Goal: Transaction & Acquisition: Purchase product/service

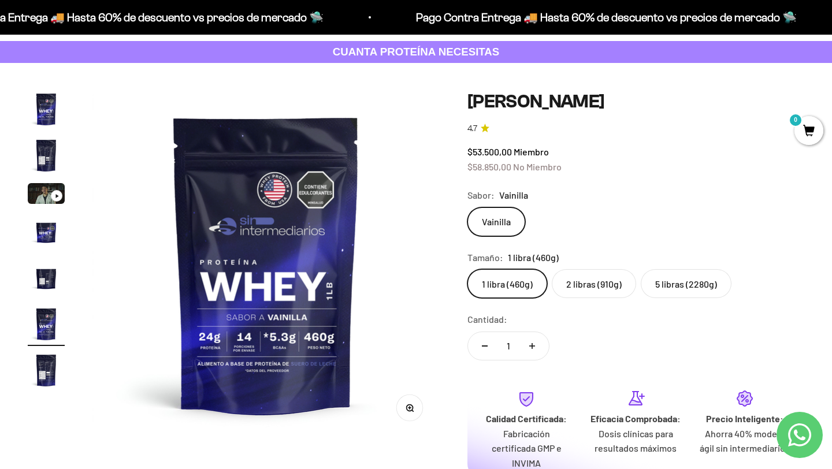
scroll to position [55, 0]
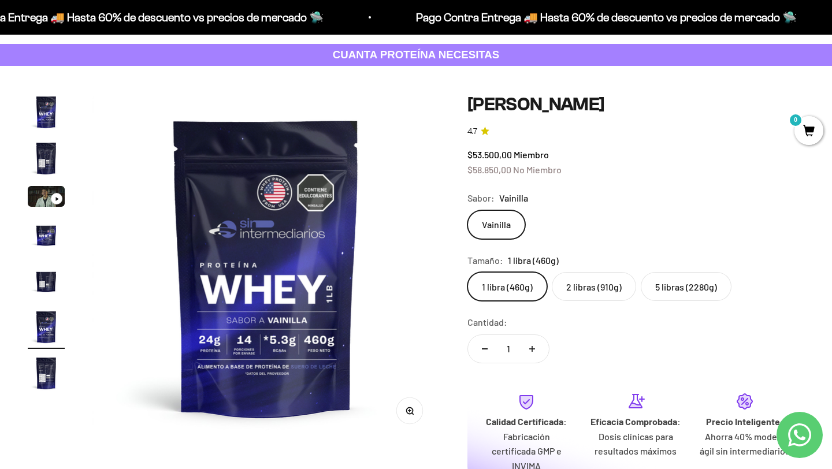
click at [595, 288] on label "2 libras (910g)" at bounding box center [594, 286] width 84 height 29
click at [467, 272] on input "2 libras (910g)" at bounding box center [467, 271] width 1 height 1
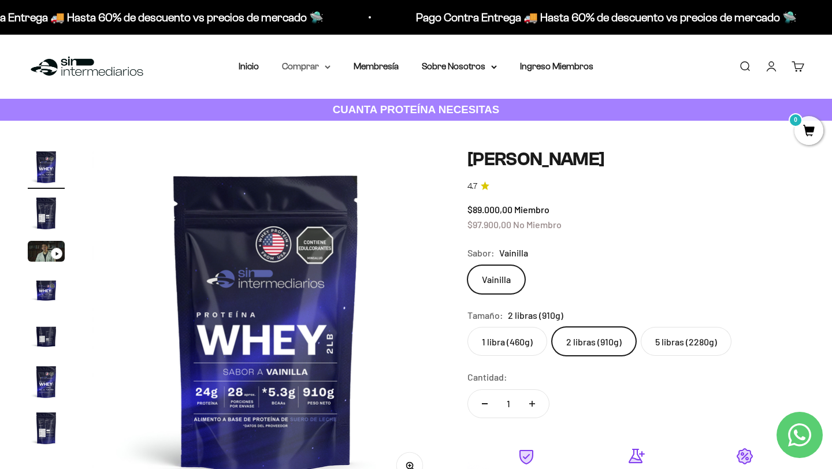
click at [326, 67] on icon at bounding box center [328, 67] width 6 height 4
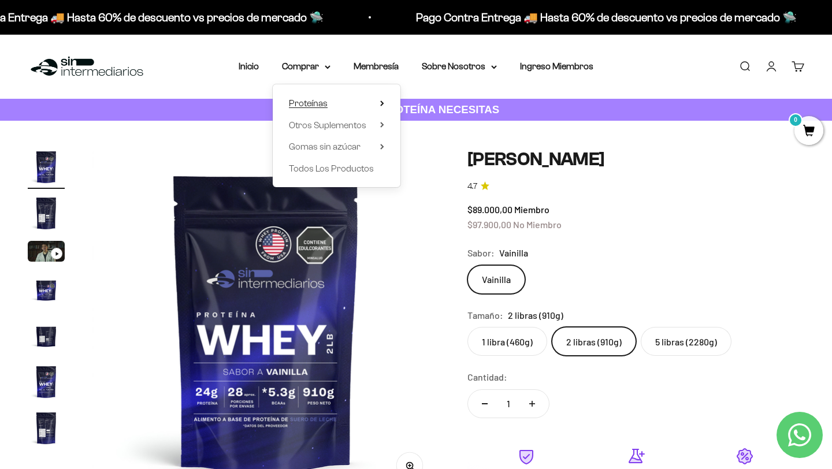
click at [325, 106] on span "Proteínas" at bounding box center [308, 103] width 39 height 10
click at [430, 126] on span "Whey" at bounding box center [428, 125] width 24 height 10
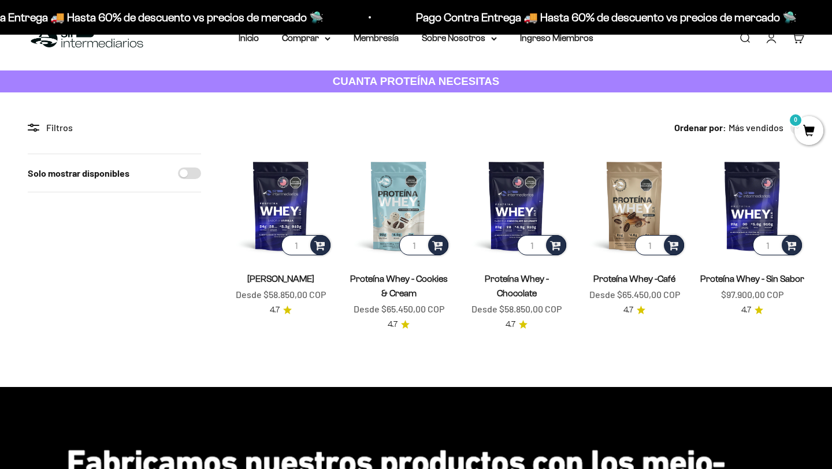
scroll to position [29, 0]
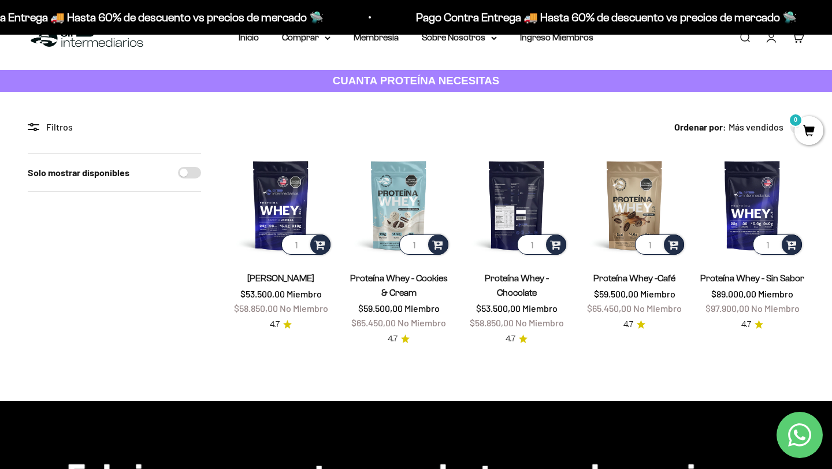
click at [514, 196] on img at bounding box center [516, 205] width 104 height 104
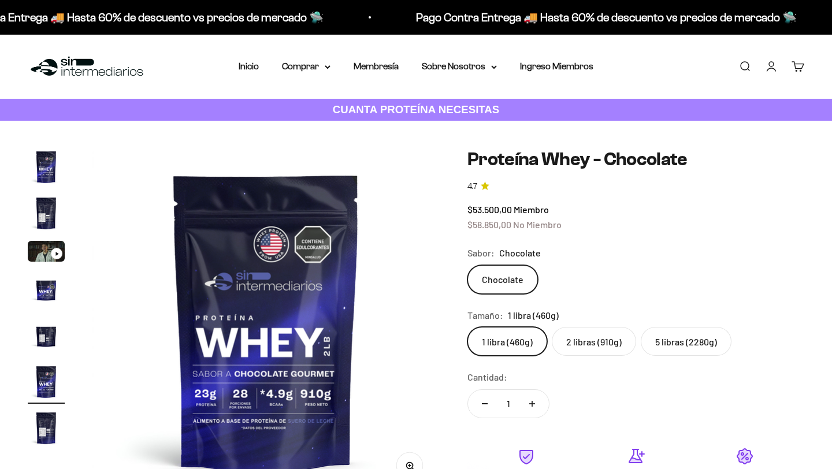
scroll to position [0, 1804]
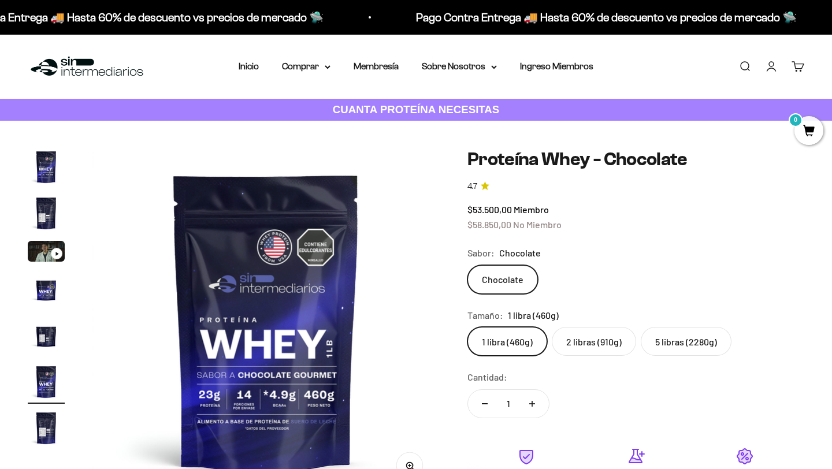
click at [588, 338] on label "2 libras (910g)" at bounding box center [594, 341] width 84 height 29
click at [467, 327] on input "2 libras (910g)" at bounding box center [467, 326] width 1 height 1
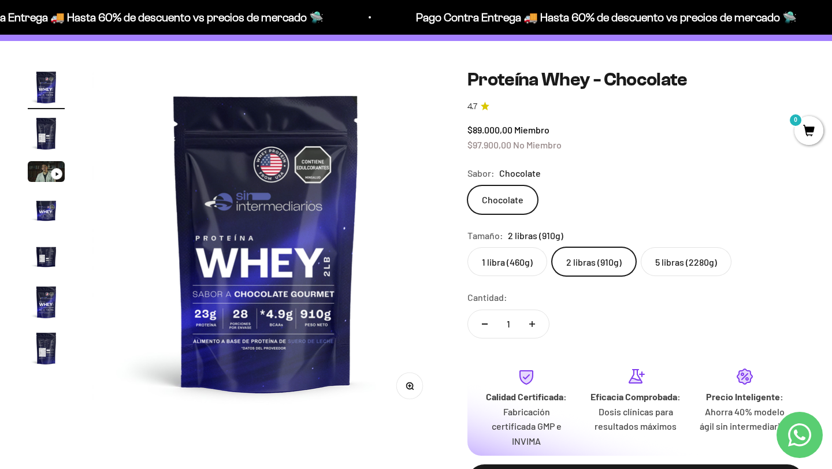
scroll to position [116, 0]
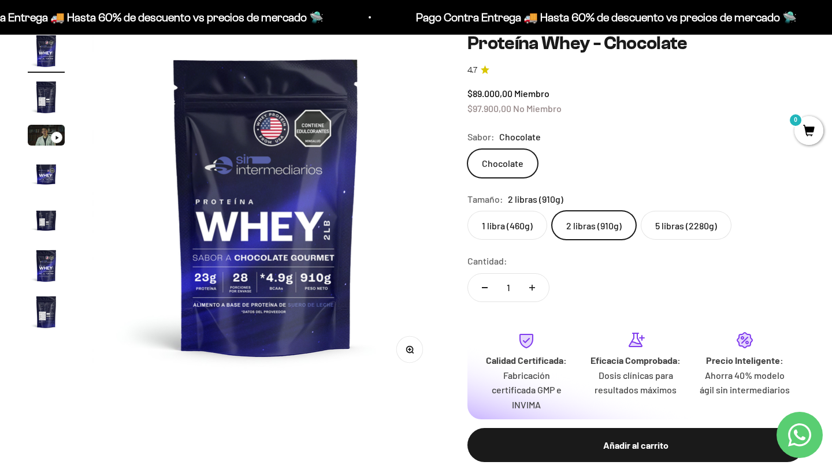
click at [47, 94] on img "Ir al artículo 2" at bounding box center [46, 97] width 37 height 37
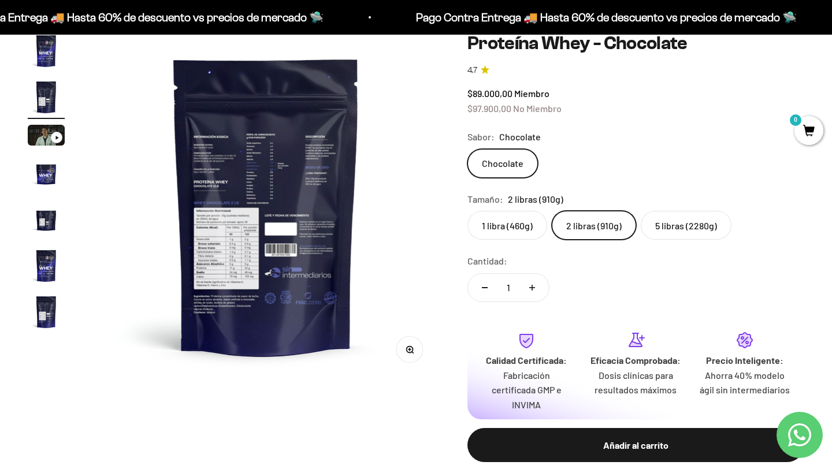
click at [241, 263] on img at bounding box center [265, 205] width 347 height 347
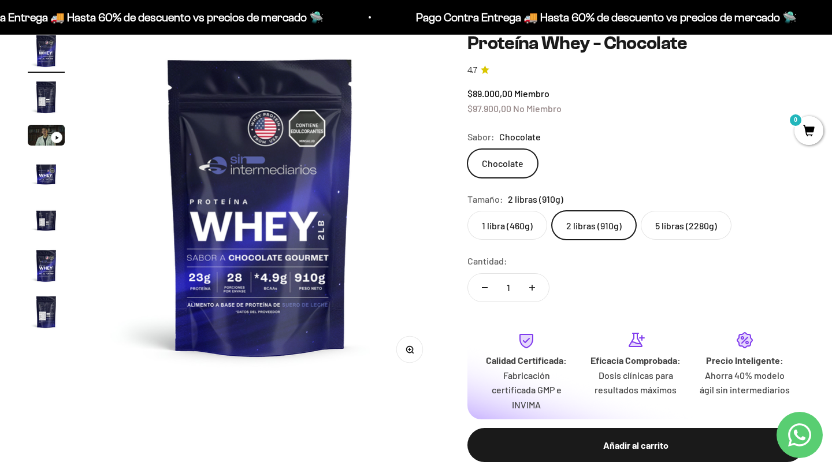
scroll to position [0, 0]
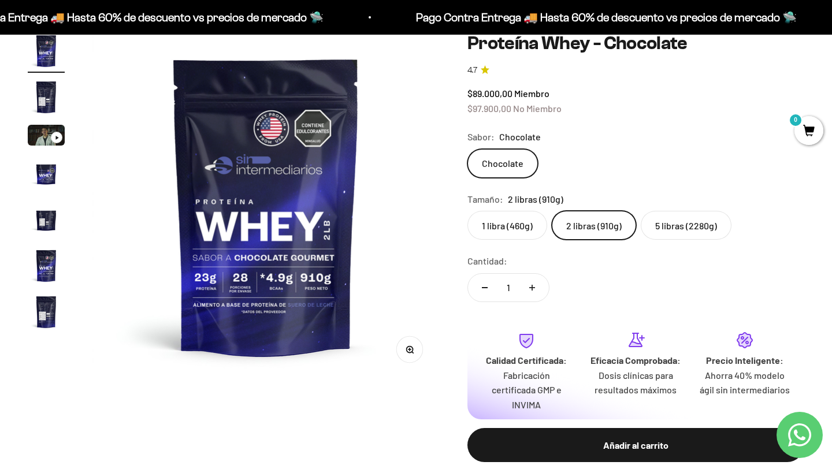
click at [44, 92] on img "Ir al artículo 2" at bounding box center [46, 97] width 37 height 37
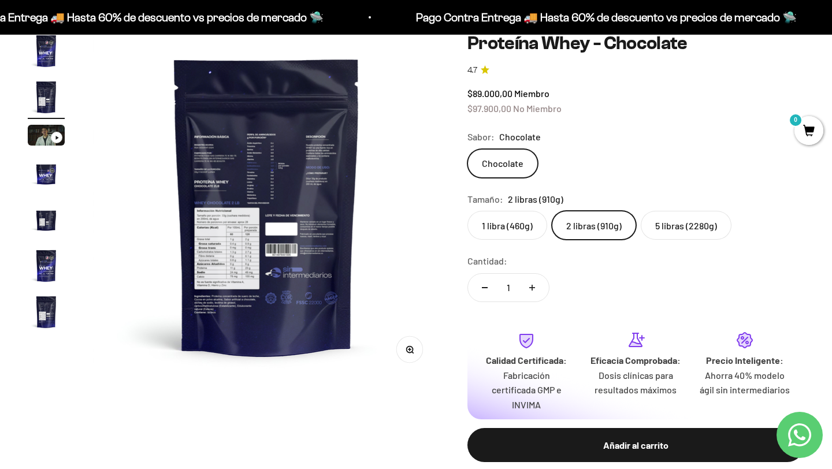
scroll to position [0, 361]
click at [410, 359] on button "Zoom" at bounding box center [409, 350] width 26 height 26
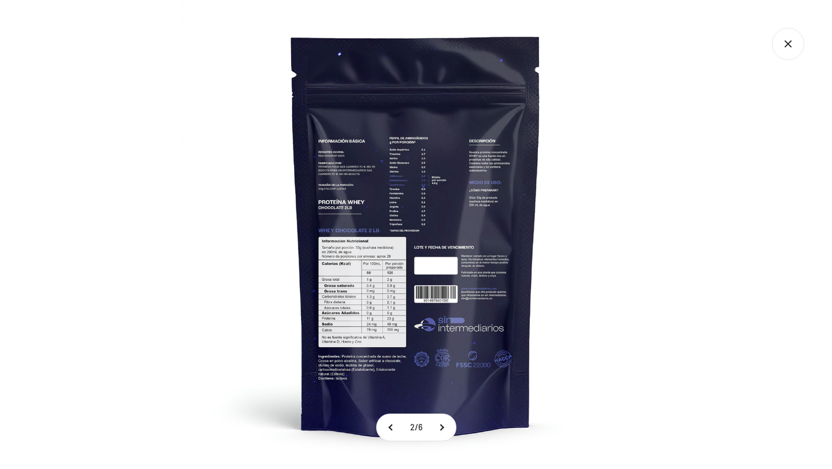
click at [369, 293] on img at bounding box center [415, 234] width 469 height 469
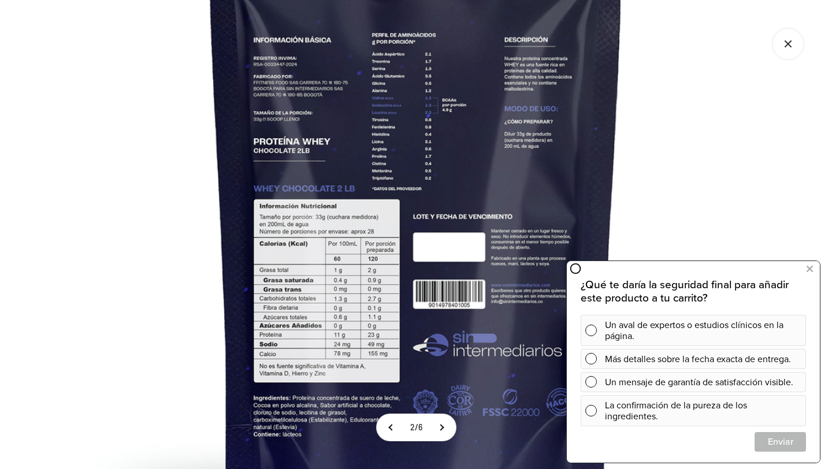
click at [794, 28] on icon "Cerrar galería" at bounding box center [788, 44] width 32 height 32
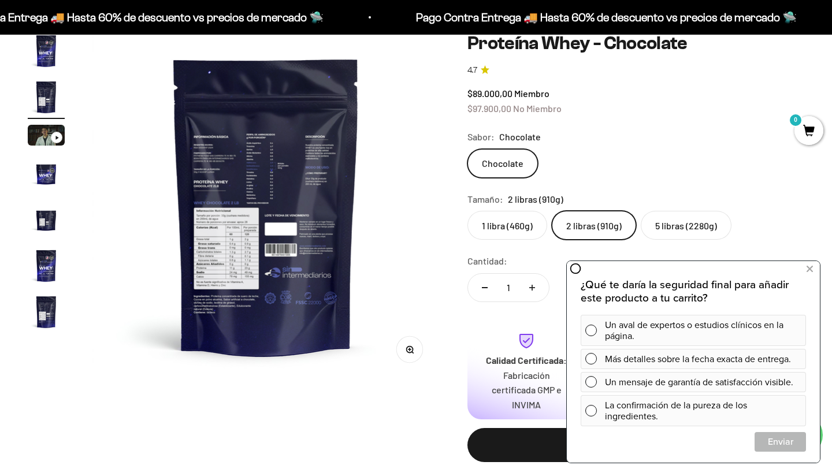
scroll to position [98, 0]
